Goal: Check status: Check status

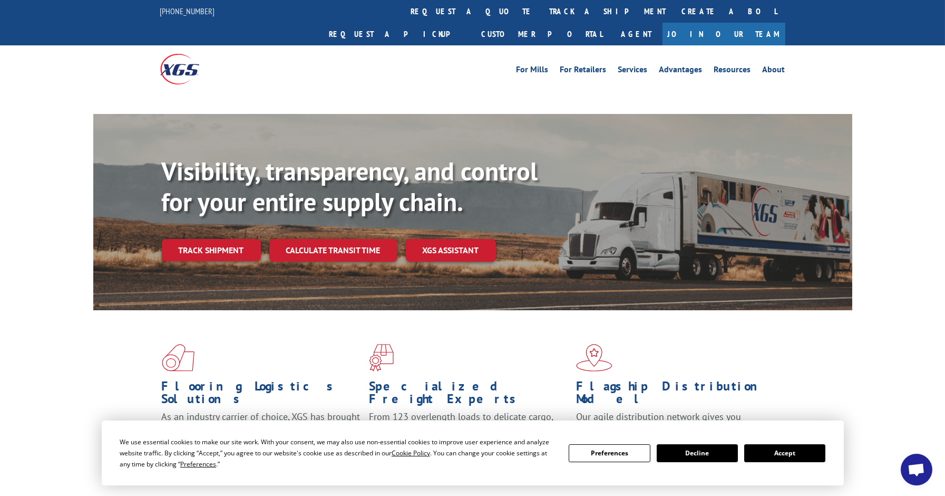
drag, startPoint x: 212, startPoint y: 231, endPoint x: 219, endPoint y: 230, distance: 6.9
click at [212, 231] on div "Visibility, transparency, and control for your entire supply chain. Track shipm…" at bounding box center [507, 229] width 691 height 147
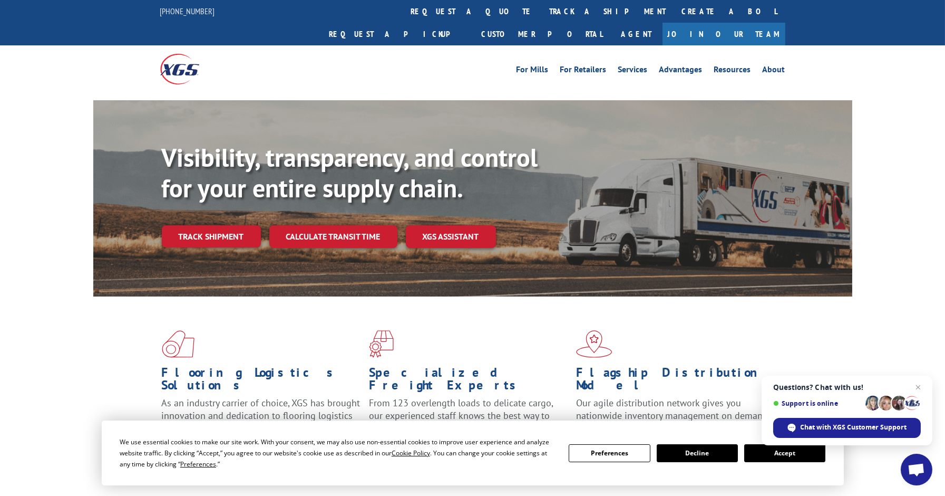
click at [789, 462] on div "We use essential cookies to make our site work. With your consent, we may also …" at bounding box center [473, 452] width 706 height 33
click at [793, 453] on button "Accept" at bounding box center [785, 453] width 81 height 18
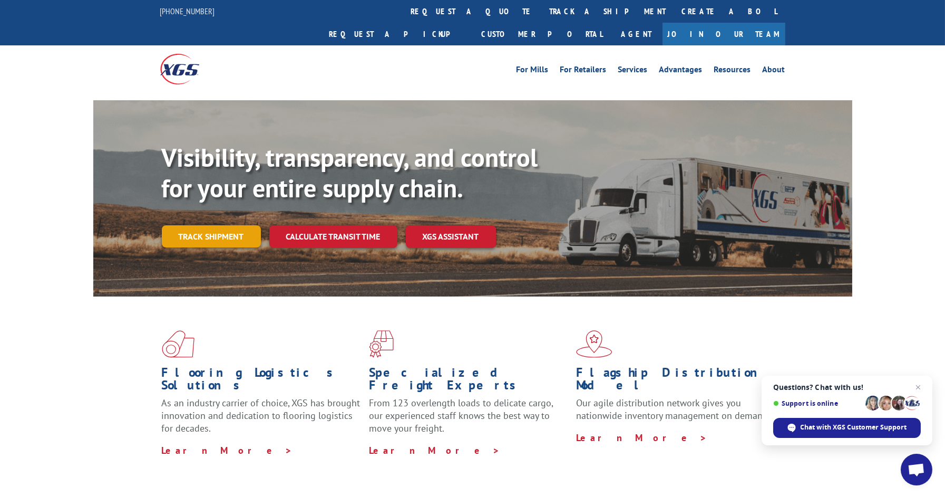
click at [200, 225] on link "Track shipment" at bounding box center [211, 236] width 99 height 22
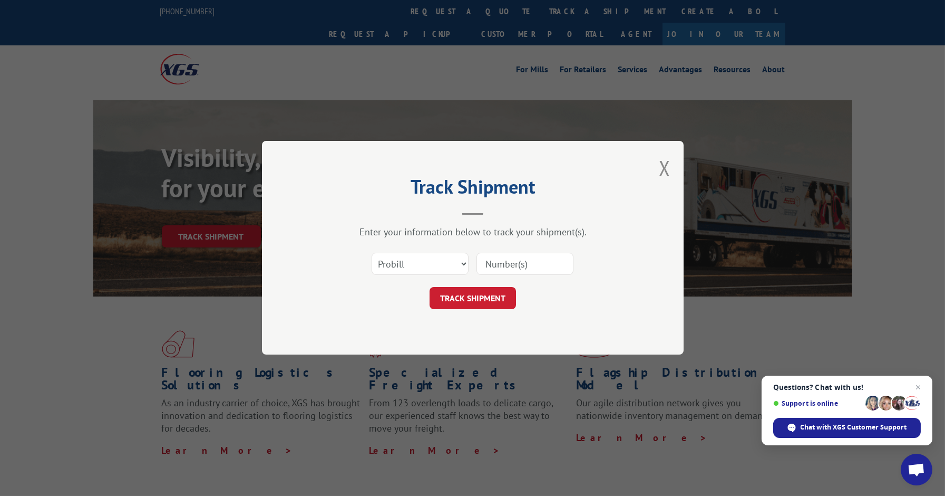
click at [542, 266] on input at bounding box center [525, 264] width 97 height 22
paste input "6308463"
type input "6308463"
click at [489, 300] on button "TRACK SHIPMENT" at bounding box center [473, 298] width 86 height 22
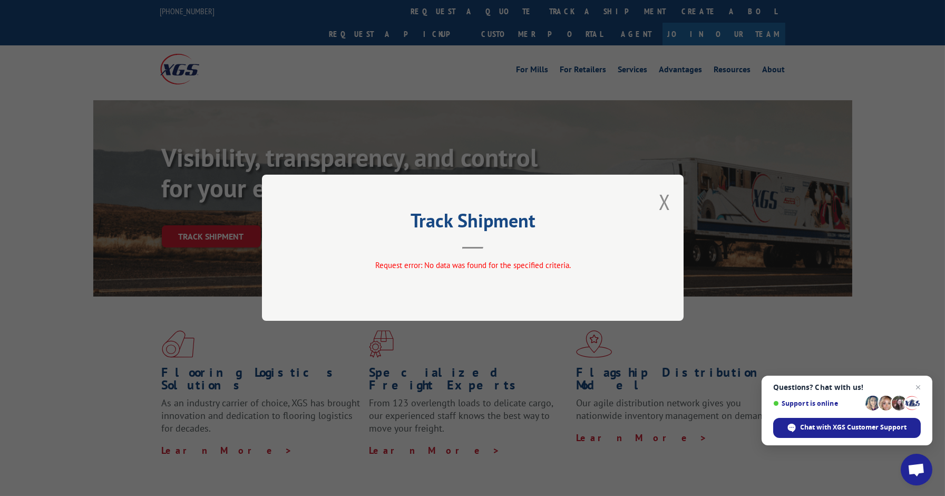
click at [658, 207] on div "Track Shipment Request error: No data was found for the specified criteria." at bounding box center [473, 248] width 422 height 146
click at [668, 206] on button "Close modal" at bounding box center [665, 202] width 12 height 28
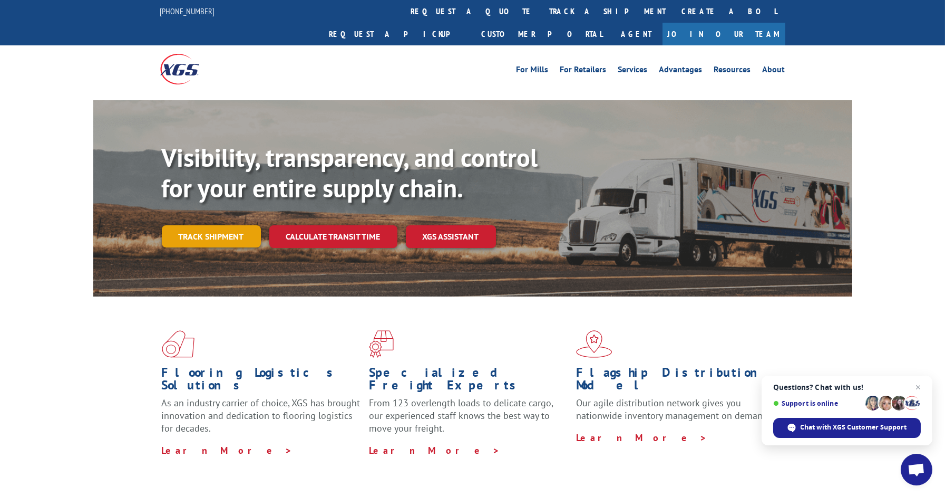
click at [214, 225] on link "Track shipment" at bounding box center [211, 236] width 99 height 22
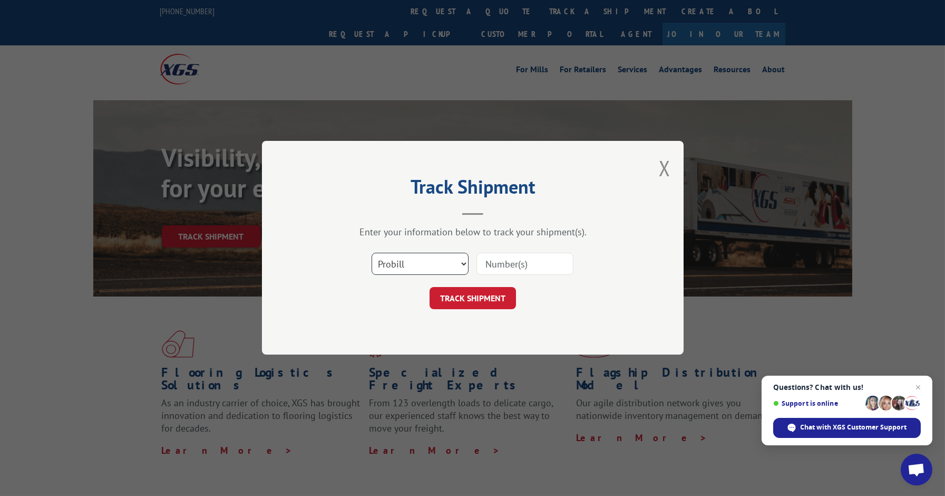
click at [457, 261] on select "Select category... Probill BOL PO" at bounding box center [420, 264] width 97 height 22
select select "po"
click at [372, 253] on select "Select category... Probill BOL PO" at bounding box center [420, 264] width 97 height 22
click at [519, 260] on input at bounding box center [525, 264] width 97 height 22
type input "11525135"
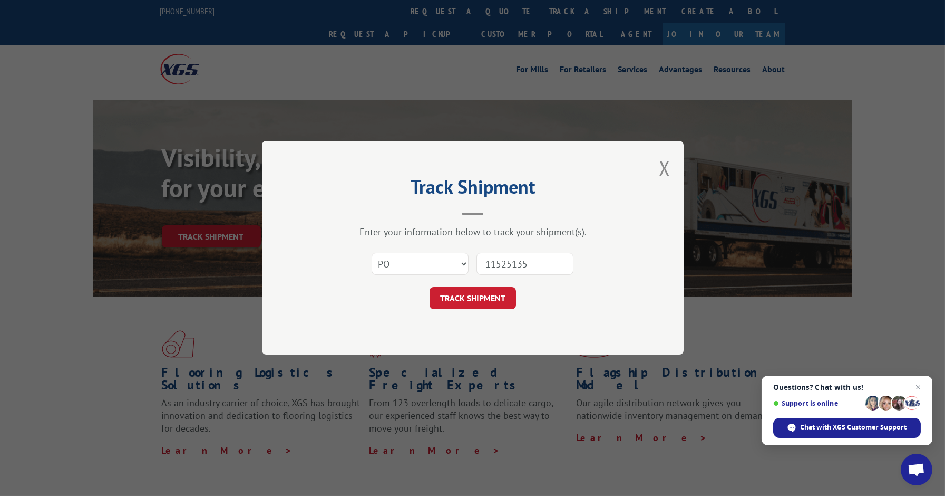
click button "TRACK SHIPMENT" at bounding box center [473, 298] width 86 height 22
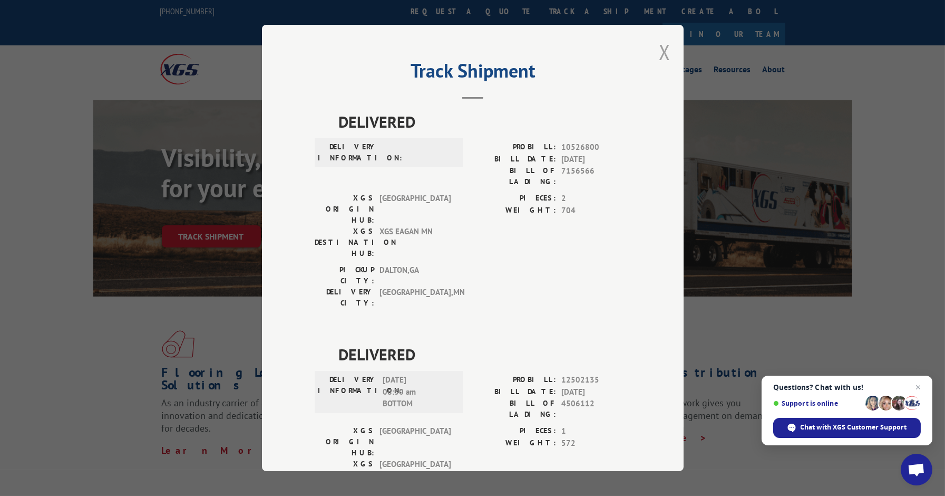
click at [663, 52] on button "Close modal" at bounding box center [665, 52] width 12 height 28
